Goal: Obtain resource: Download file/media

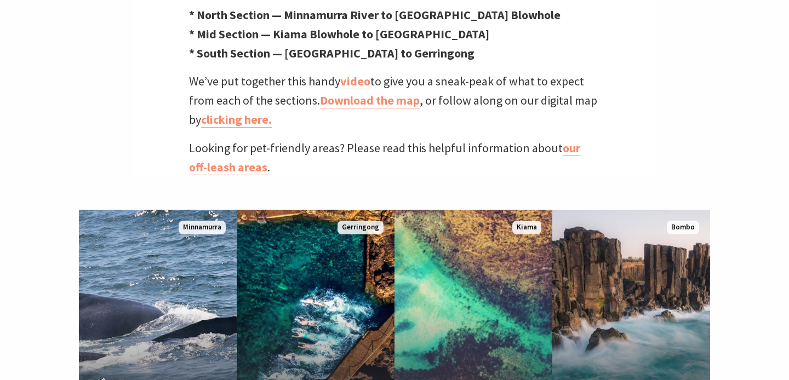
scroll to position [558, 0]
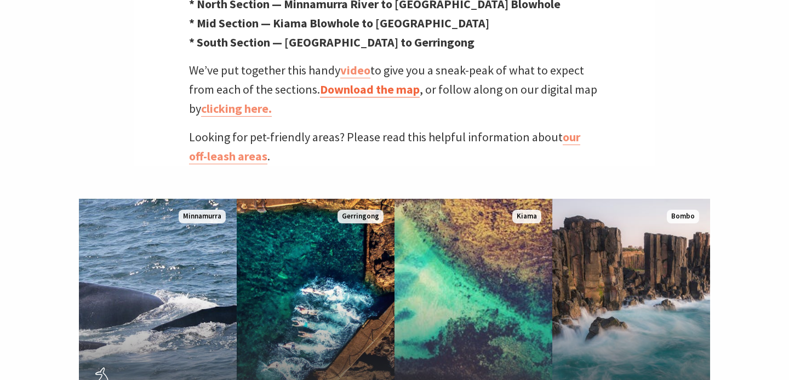
click at [398, 82] on link "Download the map" at bounding box center [370, 90] width 100 height 16
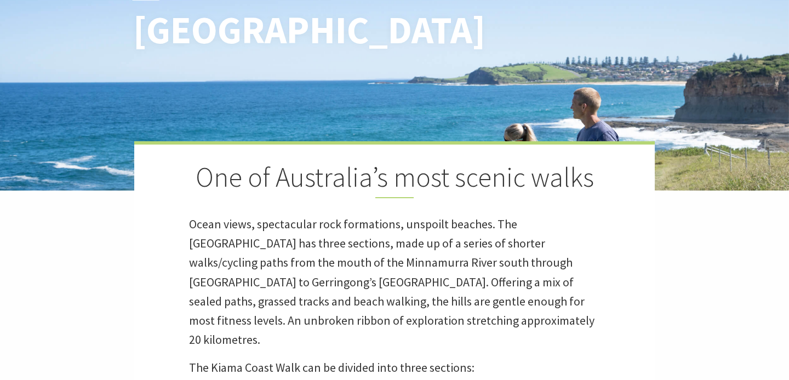
scroll to position [126, 0]
